Goal: Transaction & Acquisition: Purchase product/service

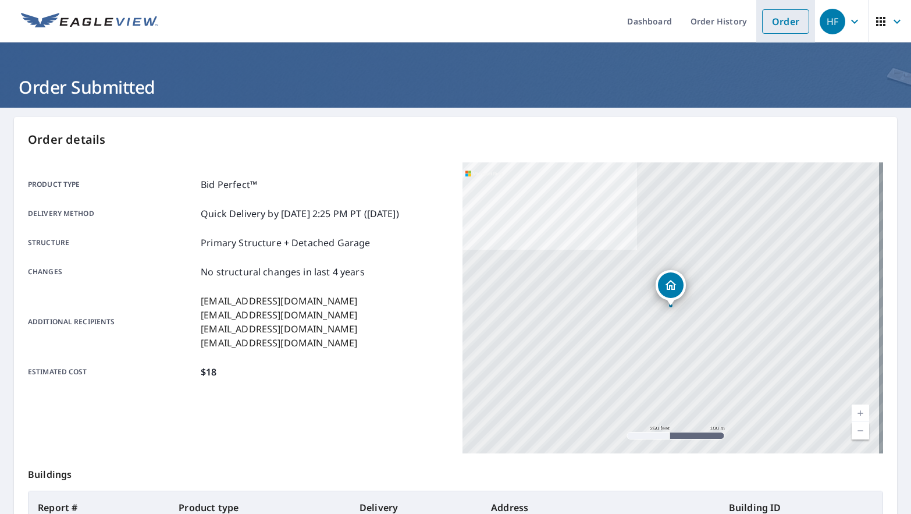
click at [781, 18] on link "Order" at bounding box center [785, 21] width 47 height 24
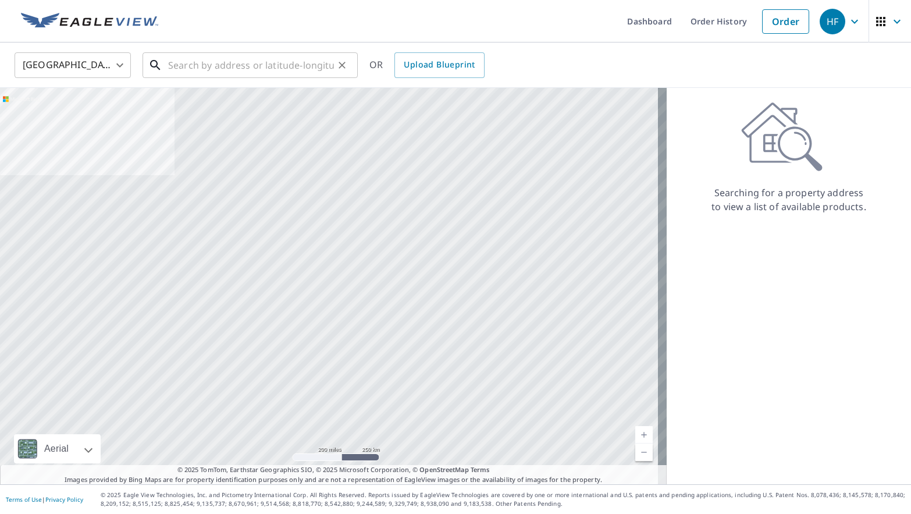
click at [217, 74] on input "text" at bounding box center [251, 65] width 166 height 33
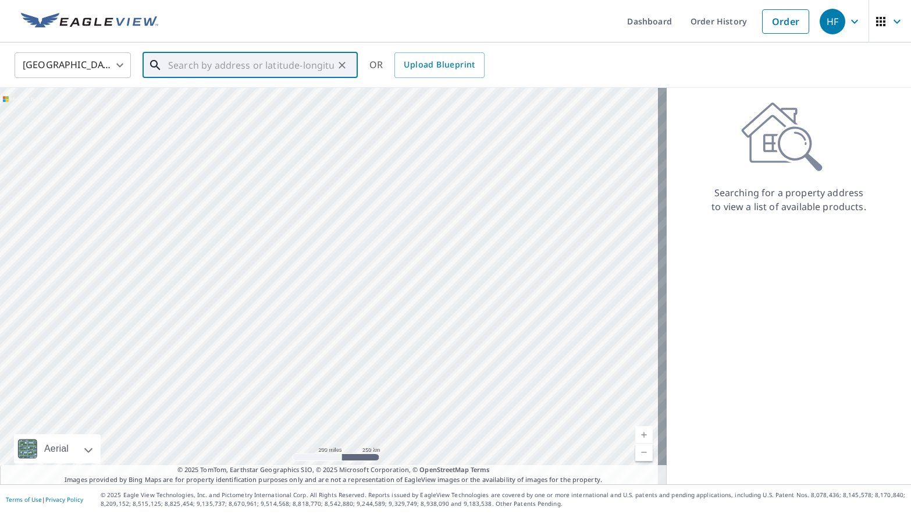
paste input "[STREET_ADDRESS]"
click at [299, 111] on p "[GEOGRAPHIC_DATA]" at bounding box center [257, 112] width 183 height 12
type input "[STREET_ADDRESS]"
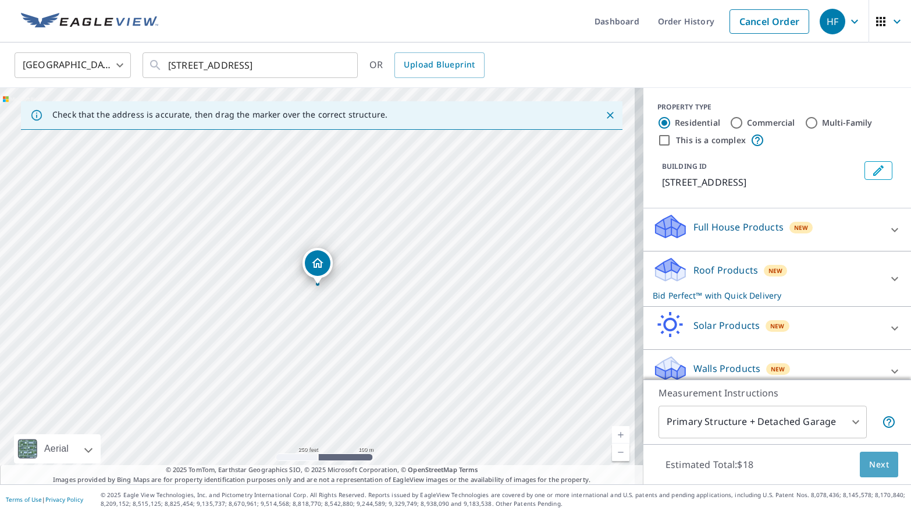
click at [869, 463] on span "Next" at bounding box center [879, 464] width 20 height 15
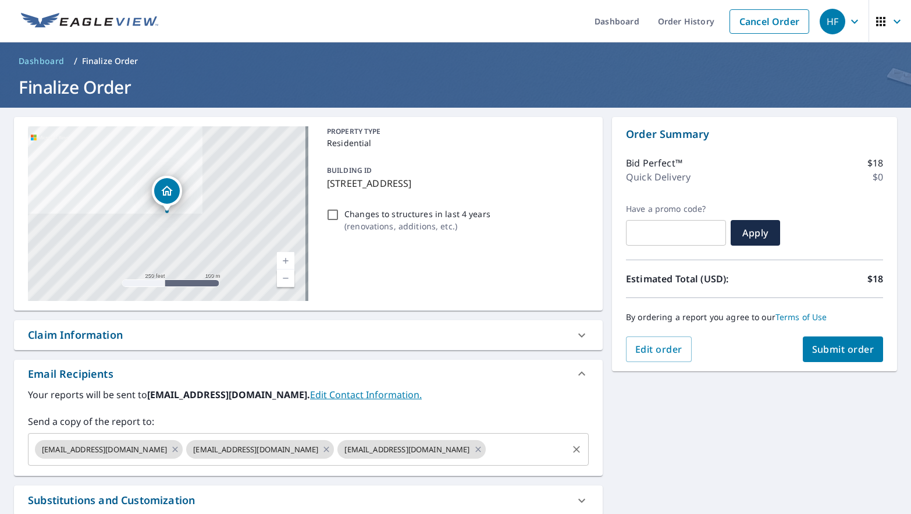
click at [487, 443] on input "text" at bounding box center [526, 449] width 79 height 22
click at [487, 447] on input "text" at bounding box center [526, 449] width 79 height 22
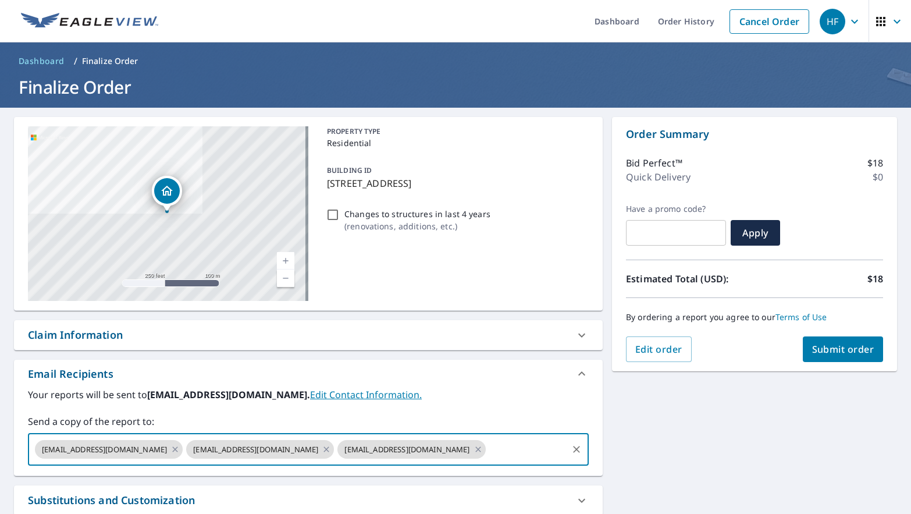
paste input "[EMAIL_ADDRESS][DOMAIN_NAME]"
type input "[EMAIL_ADDRESS][DOMAIN_NAME]"
checkbox input "true"
click at [464, 412] on div "Your reports will be sent to [EMAIL_ADDRESS][DOMAIN_NAME]. Edit Contact Informa…" at bounding box center [308, 426] width 561 height 78
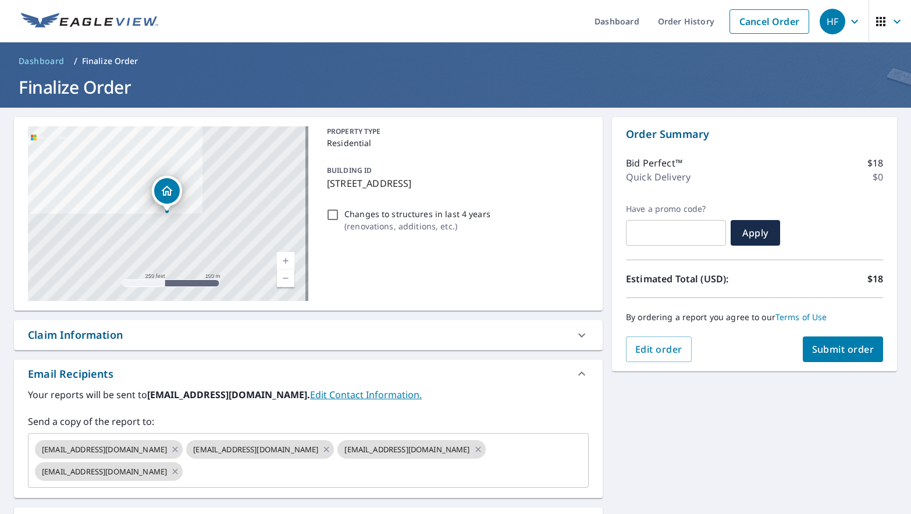
scroll to position [0, 0]
click at [204, 479] on input "text" at bounding box center [375, 471] width 382 height 22
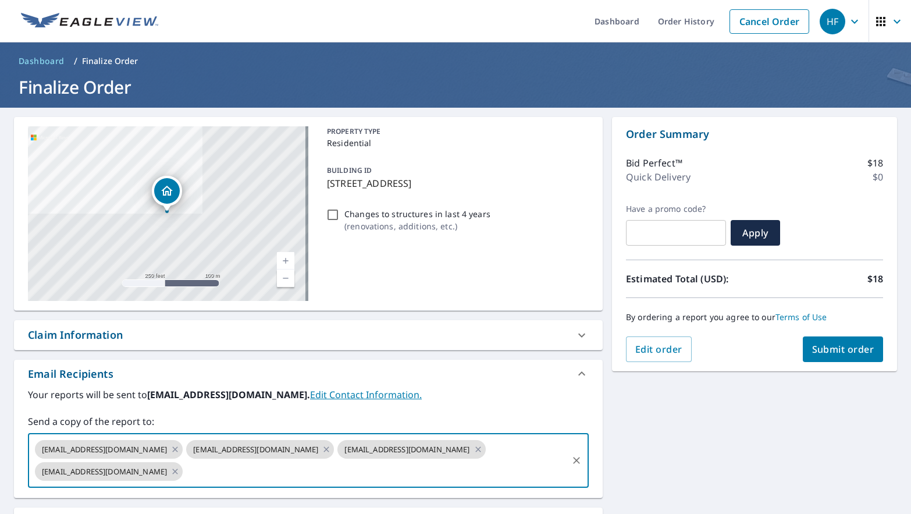
paste input "[EMAIL_ADDRESS][DOMAIN_NAME]"
type input "[EMAIL_ADDRESS][DOMAIN_NAME]"
click at [812, 349] on span "Submit order" at bounding box center [843, 349] width 62 height 13
checkbox input "true"
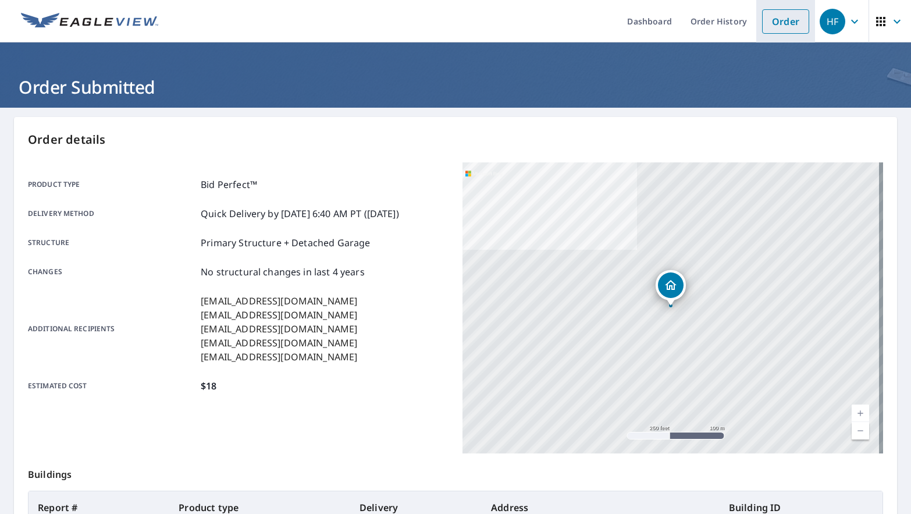
click at [773, 20] on link "Order" at bounding box center [785, 21] width 47 height 24
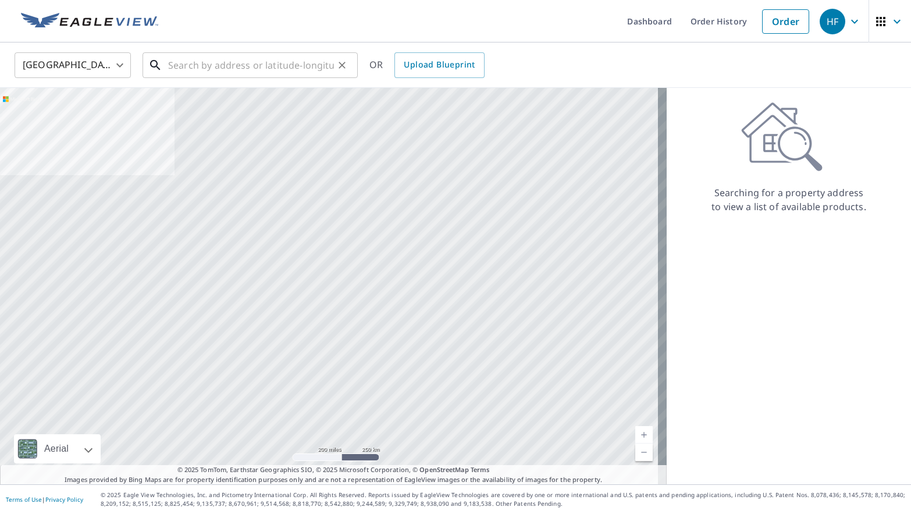
click at [231, 67] on input "text" at bounding box center [251, 65] width 166 height 33
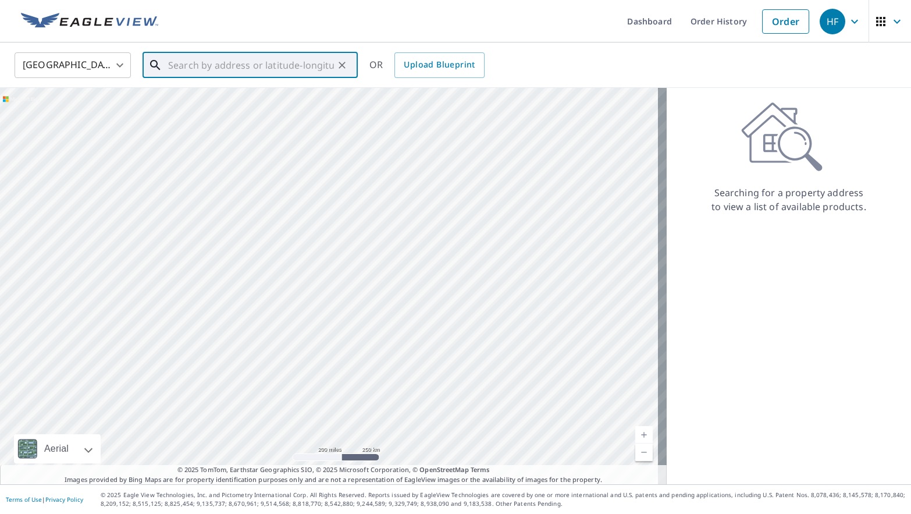
paste input "[STREET_ADDRESS]"
click at [268, 108] on p "[GEOGRAPHIC_DATA]" at bounding box center [257, 112] width 183 height 12
type input "[STREET_ADDRESS]"
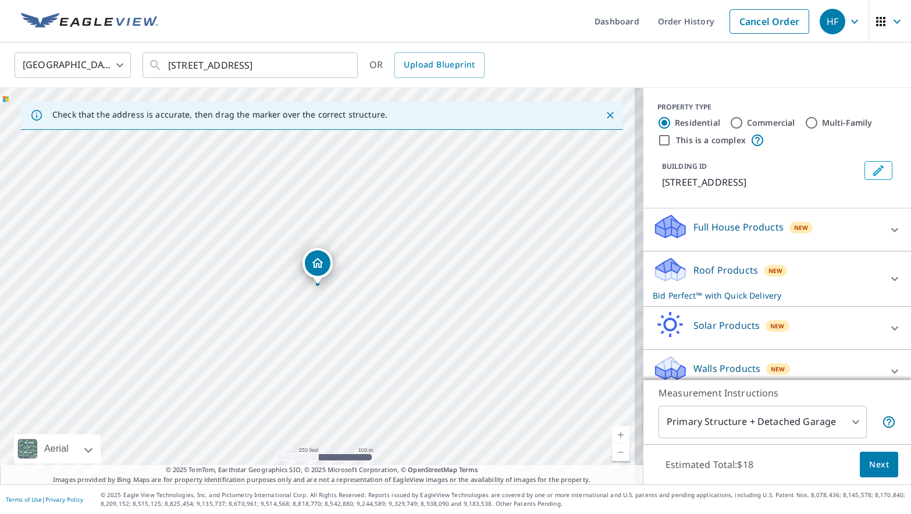
click at [869, 460] on span "Next" at bounding box center [879, 464] width 20 height 15
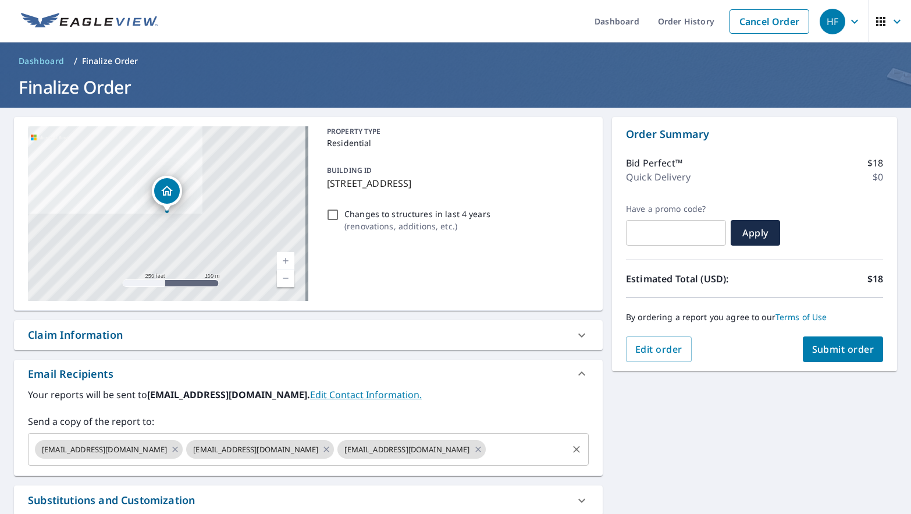
click at [487, 441] on input "text" at bounding box center [526, 449] width 79 height 22
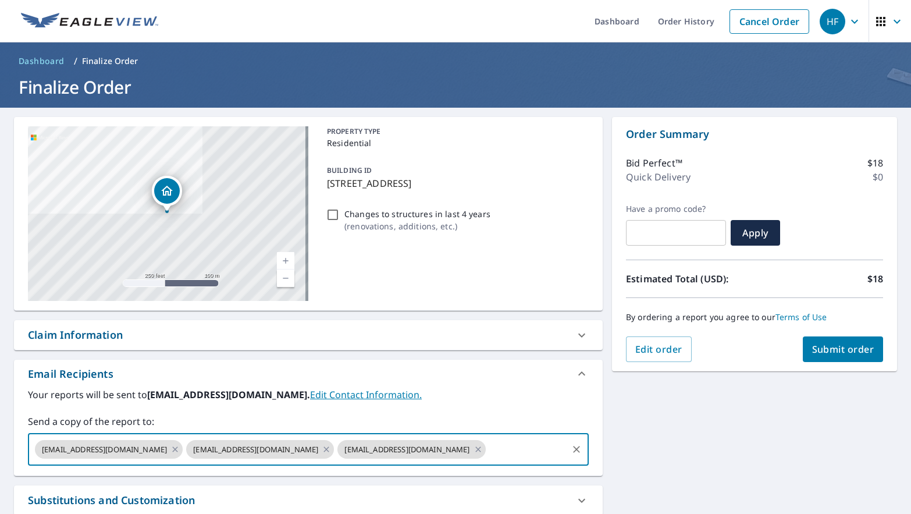
paste input "[EMAIL_ADDRESS][DOMAIN_NAME]"
type input "[EMAIL_ADDRESS][DOMAIN_NAME]"
checkbox input "true"
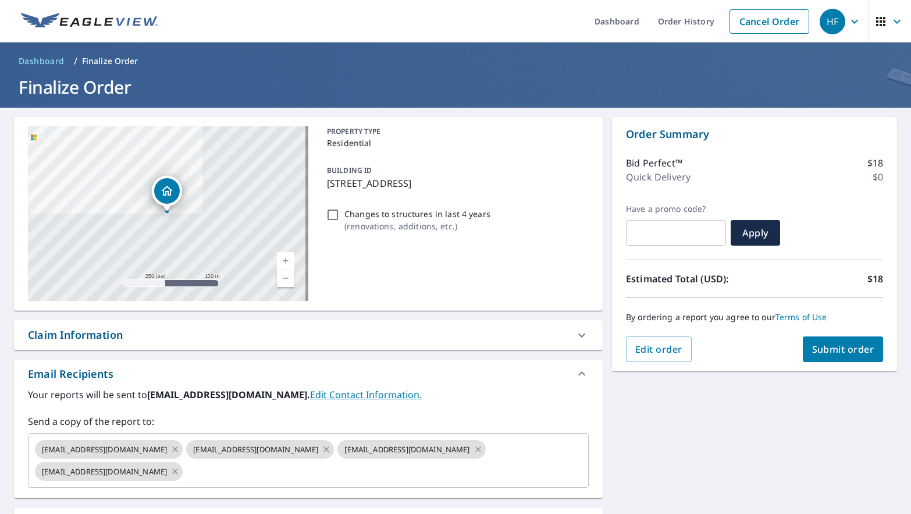
click at [466, 415] on label "Send a copy of the report to:" at bounding box center [308, 421] width 561 height 14
click at [230, 473] on input "text" at bounding box center [375, 471] width 382 height 22
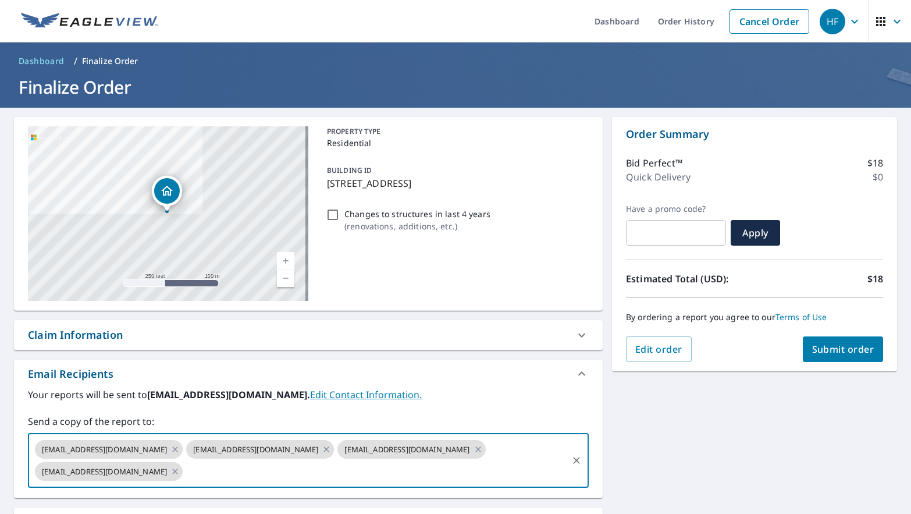
paste input "[EMAIL_ADDRESS][DOMAIN_NAME]"
type input "[EMAIL_ADDRESS][DOMAIN_NAME]"
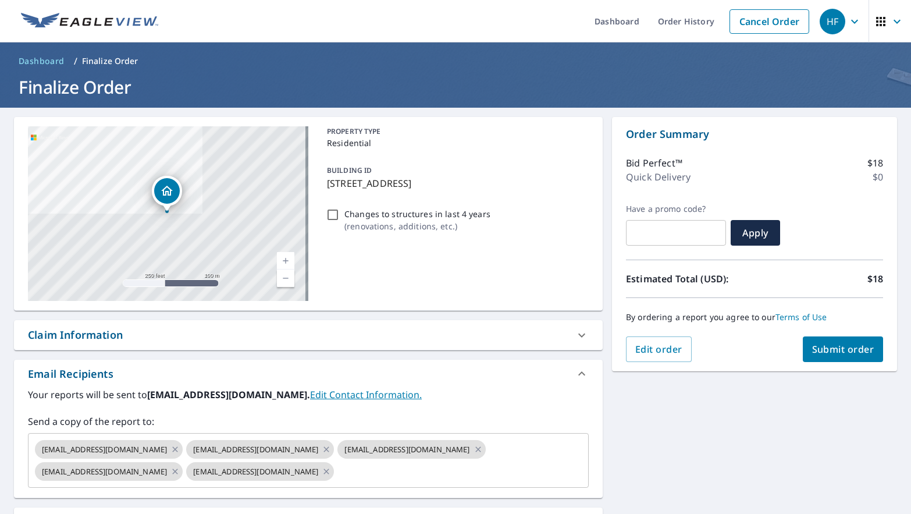
click at [401, 413] on div "Your reports will be sent to [EMAIL_ADDRESS][DOMAIN_NAME]. Edit Contact Informa…" at bounding box center [308, 437] width 561 height 100
click at [831, 352] on span "Submit order" at bounding box center [843, 349] width 62 height 13
checkbox input "true"
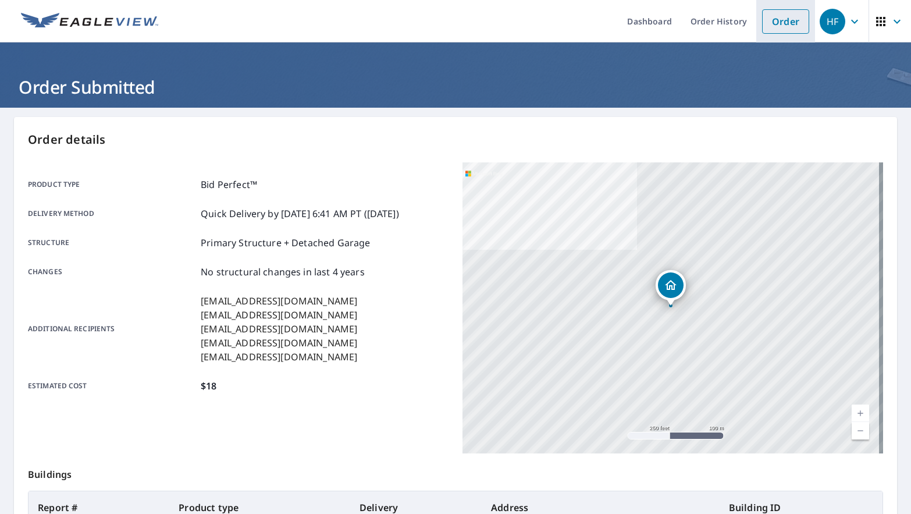
click at [781, 23] on link "Order" at bounding box center [785, 21] width 47 height 24
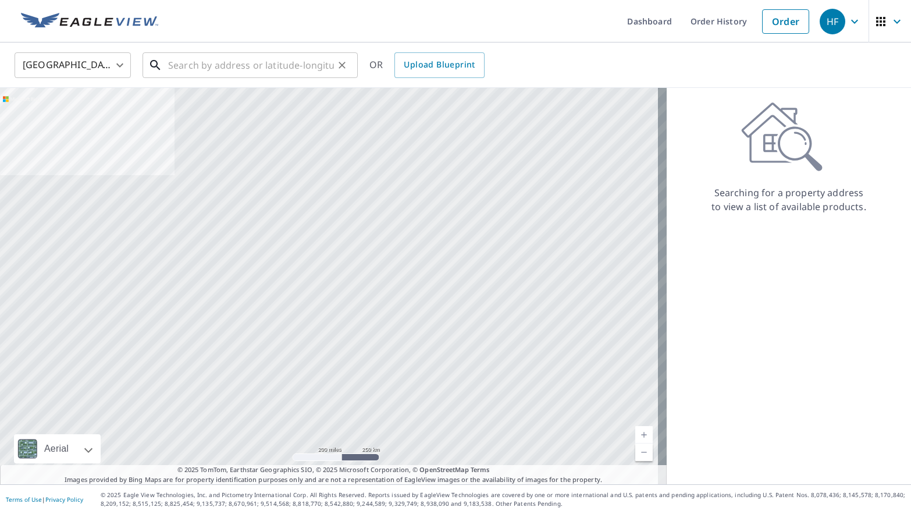
click at [290, 64] on input "text" at bounding box center [251, 65] width 166 height 33
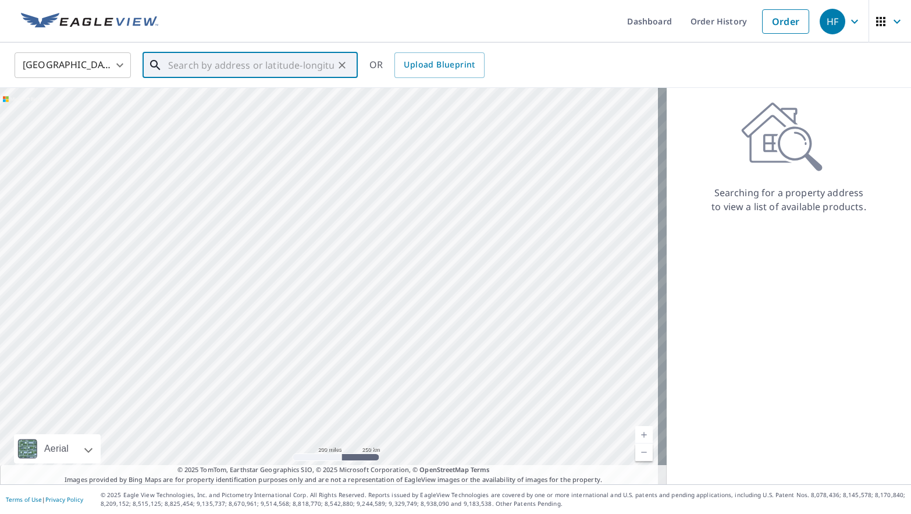
paste input "1744 PENNECAMP DR"
click at [287, 105] on span "1744 Pennecamp Dr" at bounding box center [257, 99] width 183 height 14
type input "[STREET_ADDRESS]"
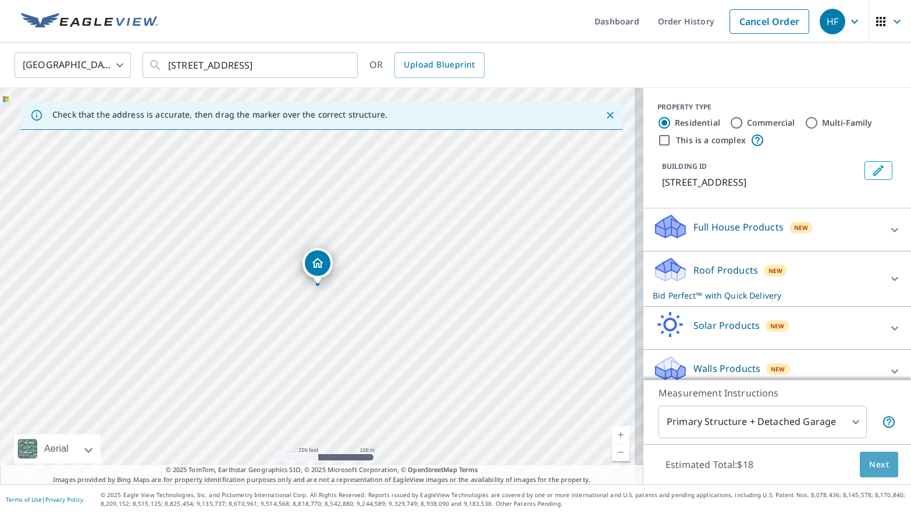
click at [863, 455] on button "Next" at bounding box center [879, 464] width 38 height 26
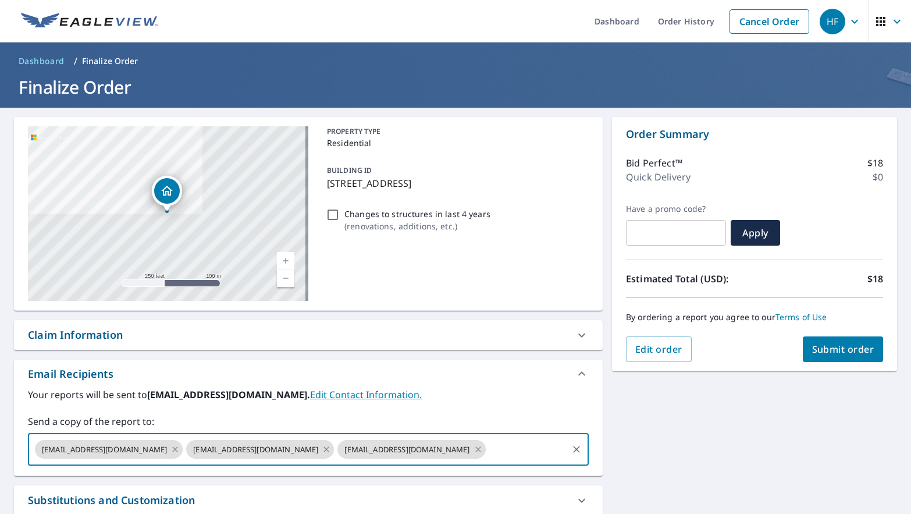
click at [487, 455] on input "text" at bounding box center [526, 449] width 79 height 22
paste input "[EMAIL_ADDRESS][DOMAIN_NAME]"
type input "[EMAIL_ADDRESS][DOMAIN_NAME]"
checkbox input "true"
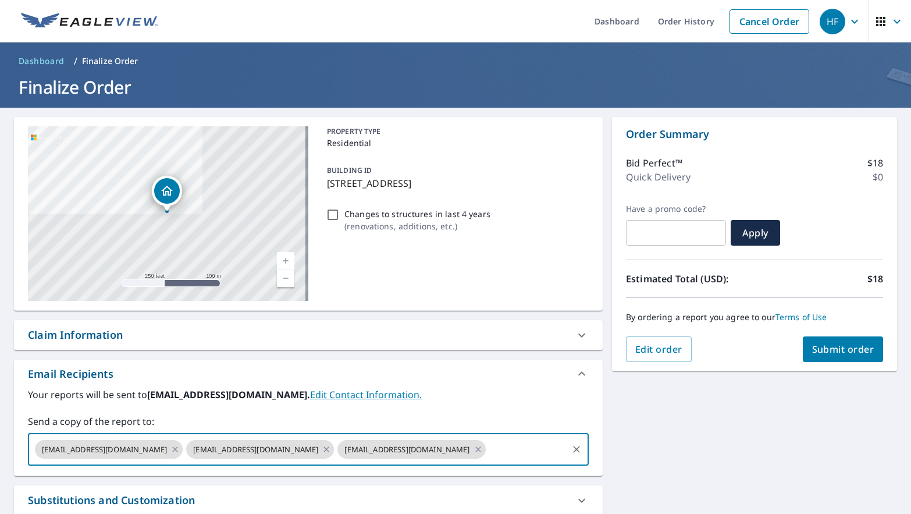
click at [466, 411] on div "Your reports will be sent to [EMAIL_ADDRESS][DOMAIN_NAME]. Edit Contact Informa…" at bounding box center [308, 426] width 561 height 78
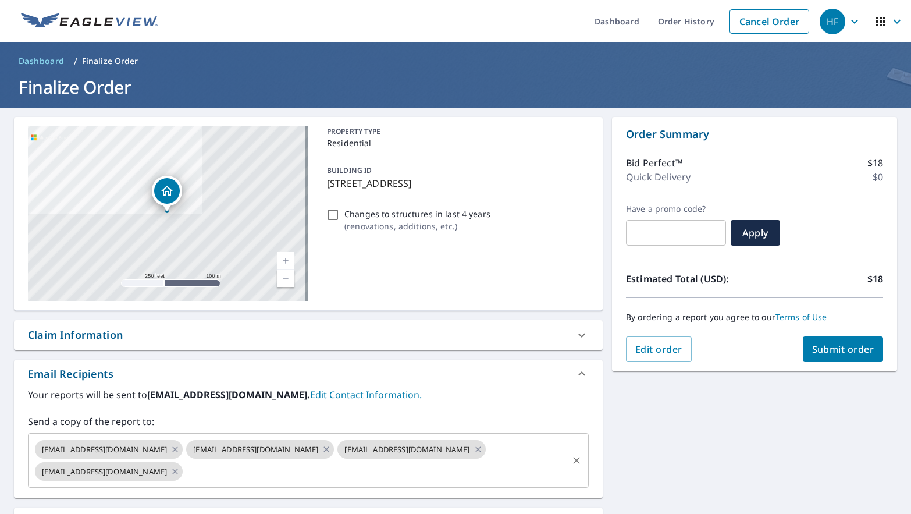
click at [219, 484] on div "[EMAIL_ADDRESS][DOMAIN_NAME] [EMAIL_ADDRESS][DOMAIN_NAME] [EMAIL_ADDRESS][DOMAI…" at bounding box center [308, 460] width 561 height 55
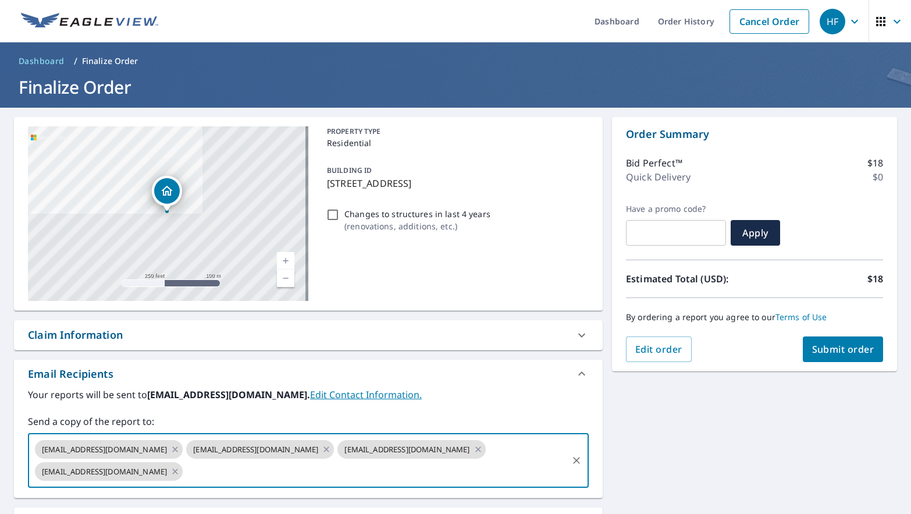
drag, startPoint x: 219, startPoint y: 483, endPoint x: 201, endPoint y: 475, distance: 20.0
click at [201, 475] on input "text" at bounding box center [375, 471] width 382 height 22
paste input "[EMAIL_ADDRESS][DOMAIN_NAME]"
type input "[EMAIL_ADDRESS][DOMAIN_NAME]"
click at [447, 408] on div "Your reports will be sent to [EMAIL_ADDRESS][DOMAIN_NAME]. Edit Contact Informa…" at bounding box center [308, 437] width 561 height 100
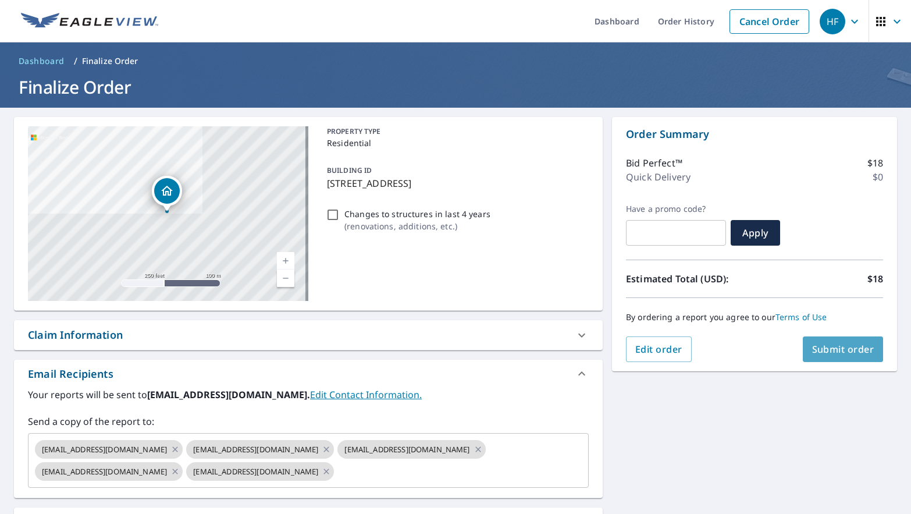
click at [830, 346] on span "Submit order" at bounding box center [843, 349] width 62 height 13
checkbox input "true"
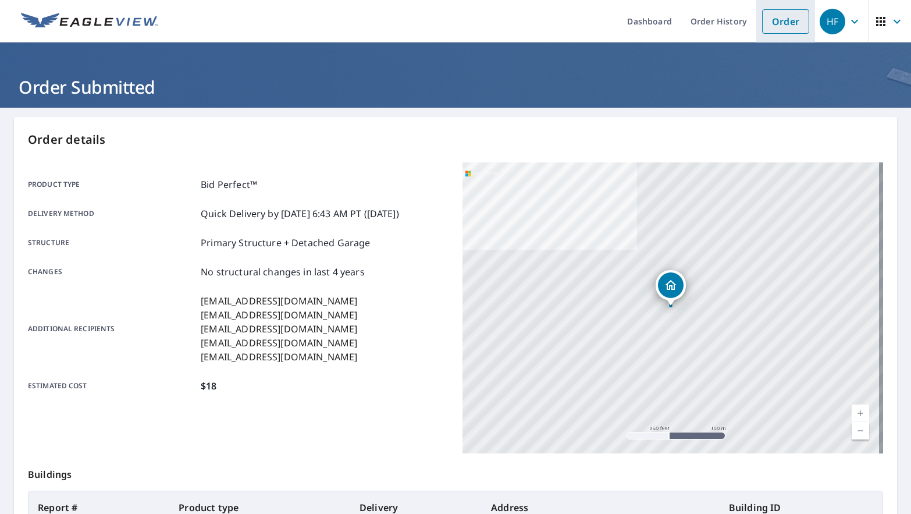
click at [765, 21] on link "Order" at bounding box center [785, 21] width 47 height 24
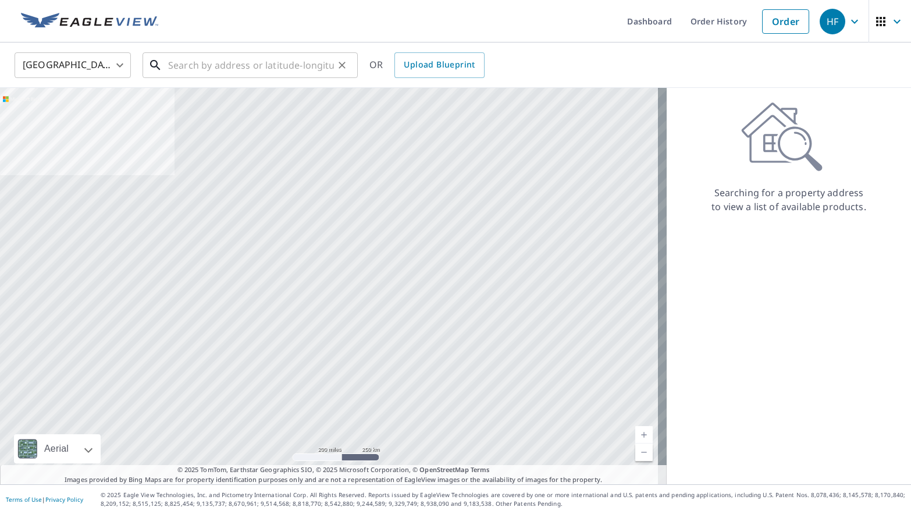
click at [203, 63] on input "text" at bounding box center [251, 65] width 166 height 33
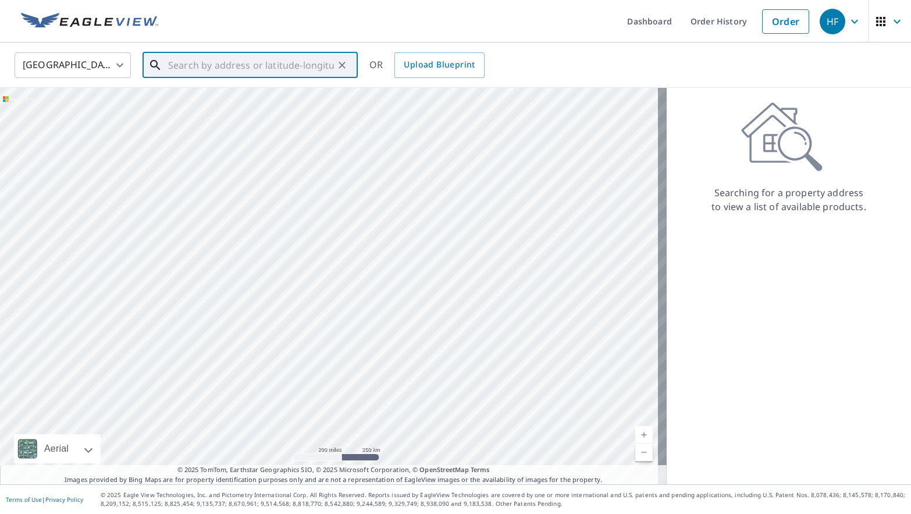
paste input "[STREET_ADDRESS]"
click at [283, 100] on span "[STREET_ADDRESS]" at bounding box center [257, 99] width 183 height 14
type input "[STREET_ADDRESS]"
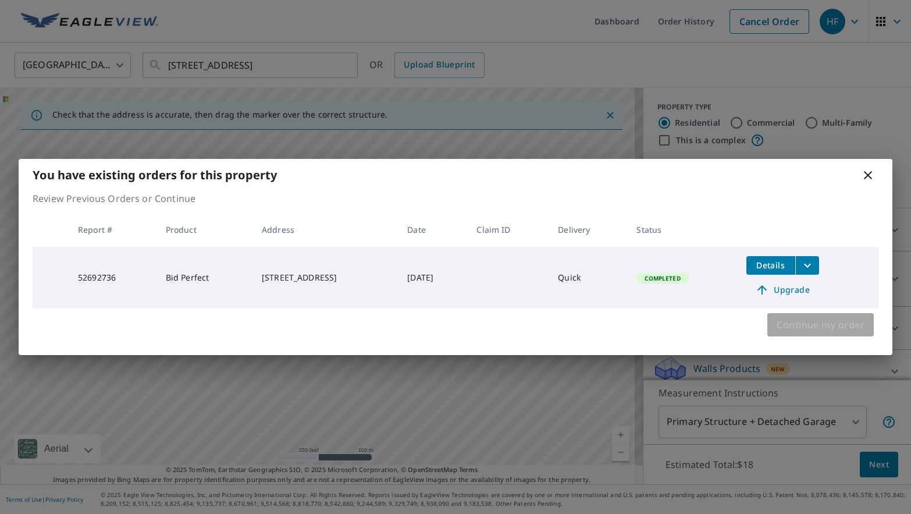
click at [812, 327] on span "Continue my order" at bounding box center [820, 324] width 88 height 16
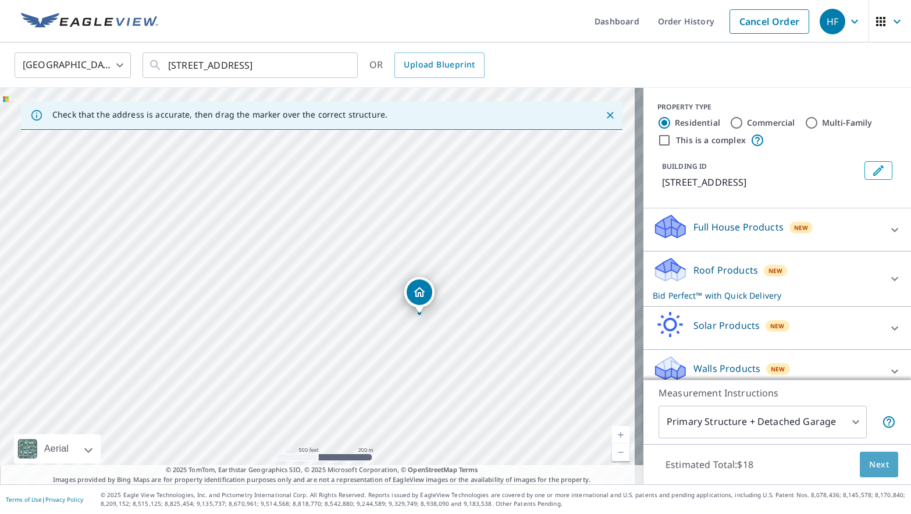
click at [871, 467] on span "Next" at bounding box center [879, 464] width 20 height 15
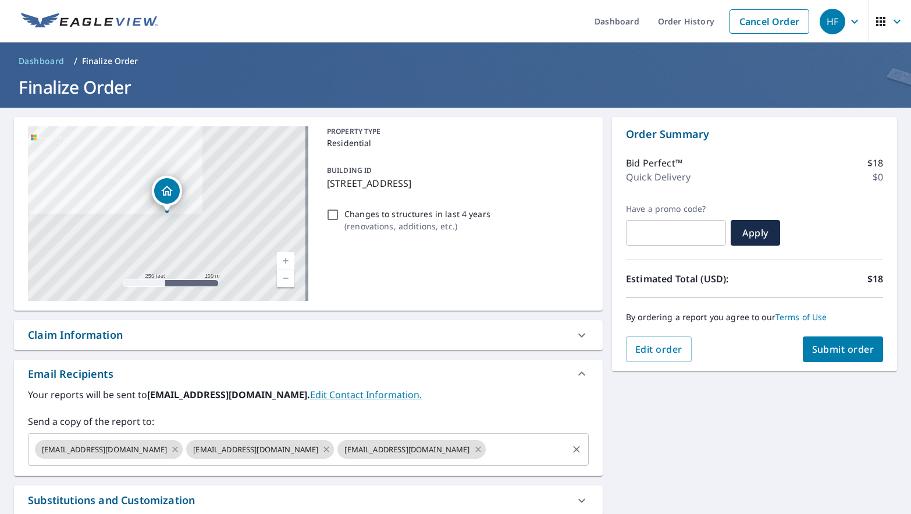
click at [487, 450] on input "text" at bounding box center [526, 449] width 79 height 22
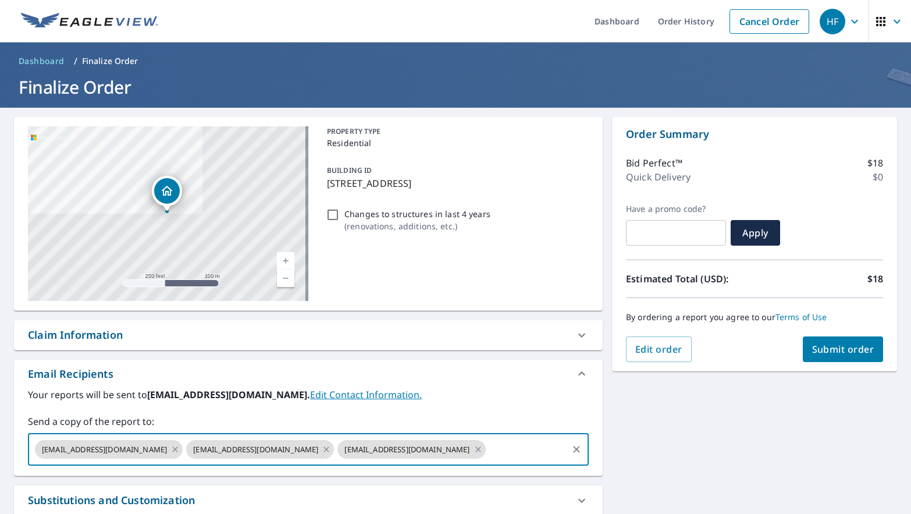
paste input "[EMAIL_ADDRESS][DOMAIN_NAME]"
type input "[EMAIL_ADDRESS][DOMAIN_NAME]"
click at [459, 412] on div "Your reports will be sent to [EMAIL_ADDRESS][DOMAIN_NAME]. Edit Contact Informa…" at bounding box center [308, 426] width 561 height 78
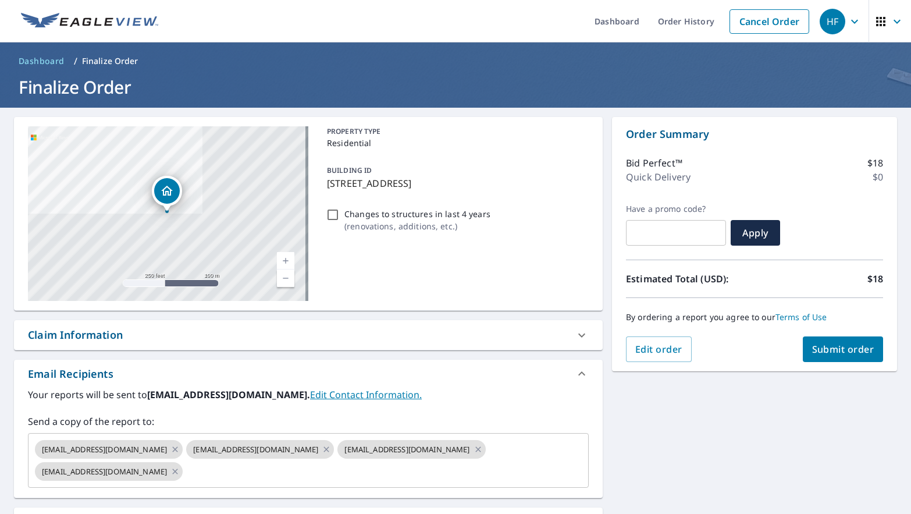
scroll to position [0, 0]
click at [831, 355] on span "Submit order" at bounding box center [843, 349] width 62 height 13
checkbox input "true"
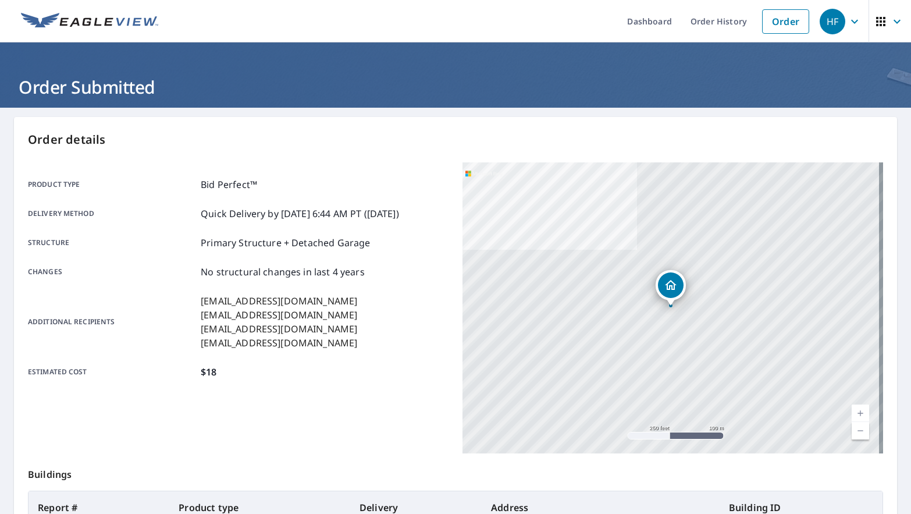
drag, startPoint x: 136, startPoint y: 129, endPoint x: 136, endPoint y: 117, distance: 11.6
click at [136, 129] on div "Order details Product type Bid Perfect™ Delivery method Quick Delivery by [DATE…" at bounding box center [455, 381] width 883 height 529
click at [108, 108] on main "Order details Product type Bid Perfect™ Delivery method Quick Delivery by [DATE…" at bounding box center [455, 381] width 911 height 547
